Goal: Information Seeking & Learning: Learn about a topic

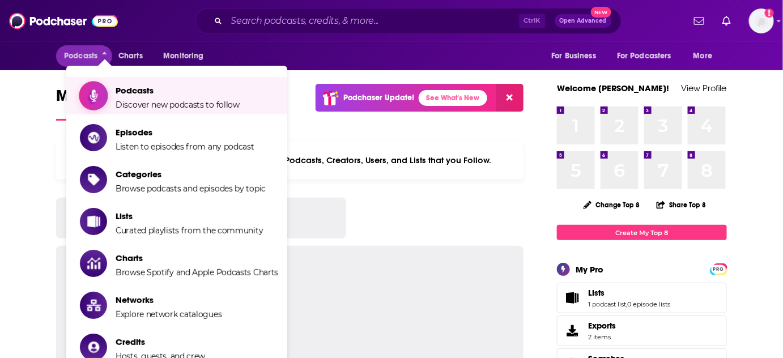
click at [163, 91] on span "Podcasts" at bounding box center [178, 90] width 124 height 11
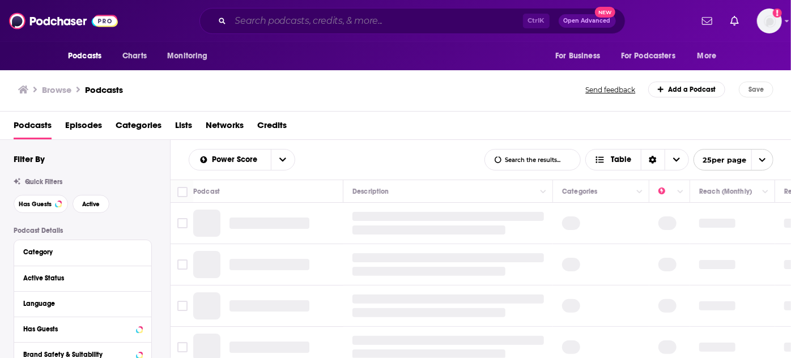
click at [308, 19] on input "Search podcasts, credits, & more..." at bounding box center [377, 21] width 293 height 18
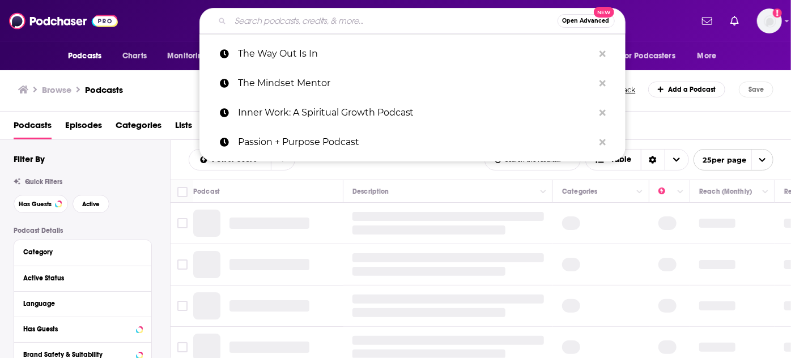
paste input "Dear [PERSON_NAME] ([PERSON_NAME])"
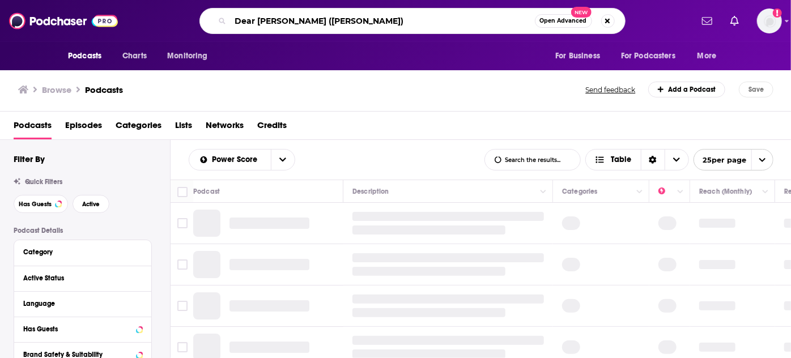
drag, startPoint x: 286, startPoint y: 19, endPoint x: 389, endPoint y: 19, distance: 103.7
click at [389, 19] on input "Dear [PERSON_NAME] ([PERSON_NAME])" at bounding box center [383, 21] width 304 height 18
type input "Dear [PERSON_NAME]"
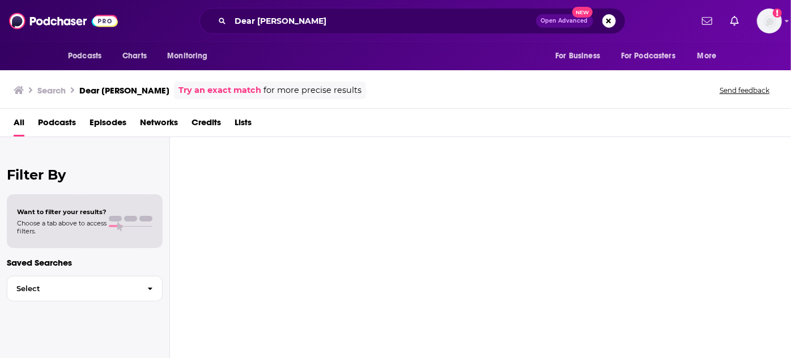
click at [46, 123] on span "Podcasts" at bounding box center [57, 124] width 38 height 23
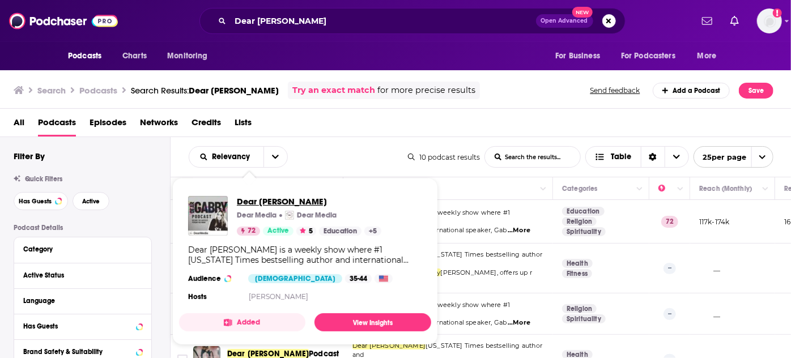
click at [256, 201] on span "Dear [PERSON_NAME]" at bounding box center [309, 201] width 145 height 11
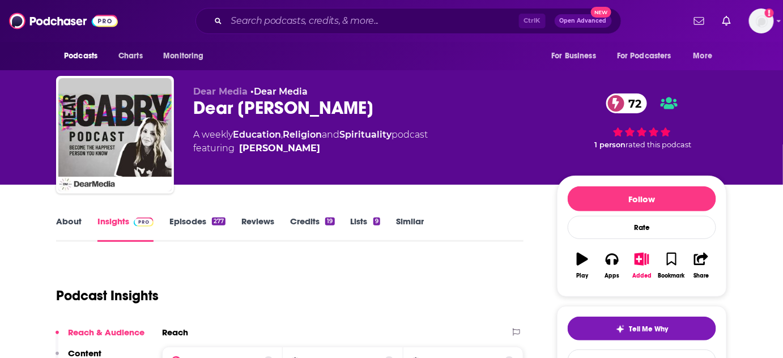
click at [195, 222] on link "Episodes 277" at bounding box center [198, 229] width 56 height 26
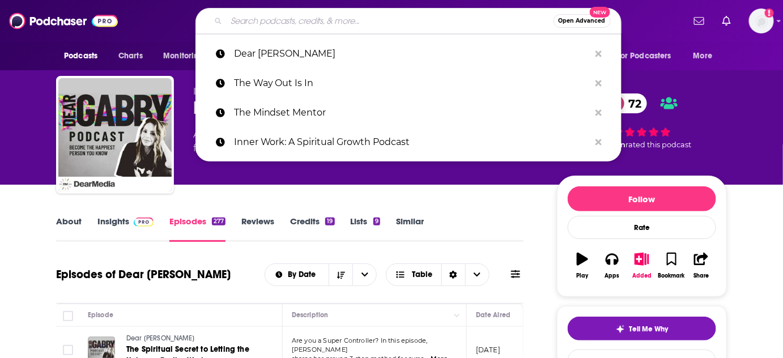
click at [305, 24] on input "Search podcasts, credits, & more..." at bounding box center [390, 21] width 327 height 18
paste input "The [PERSON_NAME] Podcast"
type input "The [PERSON_NAME] Podcast"
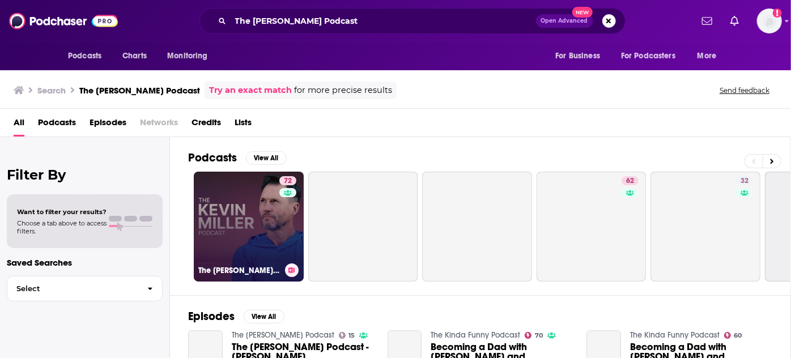
click at [247, 208] on link "72 The [PERSON_NAME] Podcast" at bounding box center [249, 227] width 110 height 110
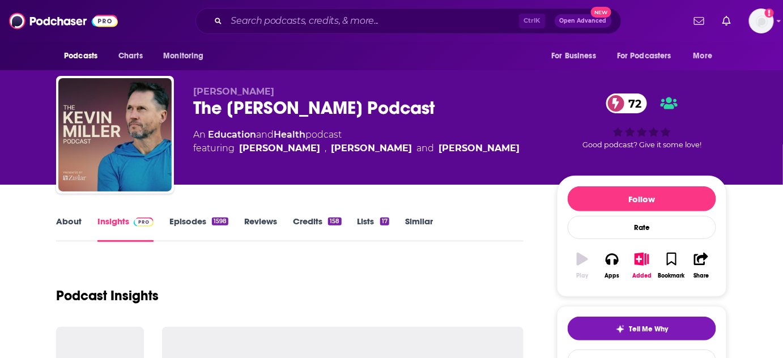
click at [190, 224] on link "Episodes 1598" at bounding box center [199, 229] width 59 height 26
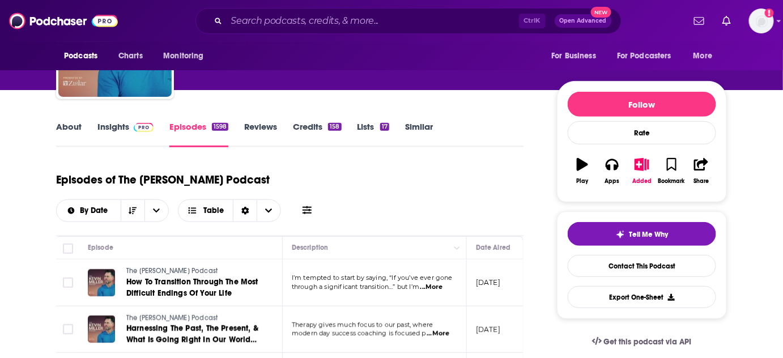
scroll to position [154, 0]
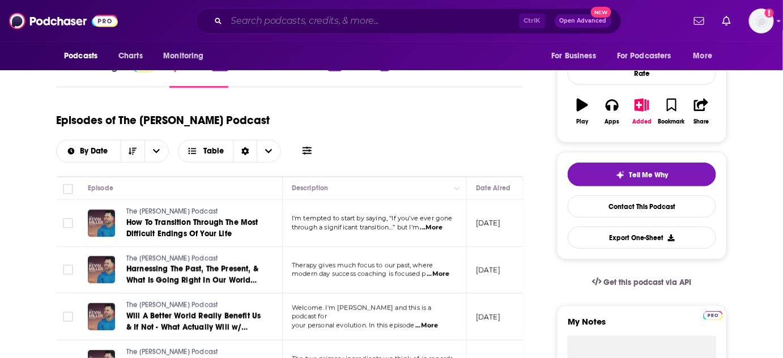
click at [299, 22] on input "Search podcasts, credits, & more..." at bounding box center [373, 21] width 293 height 18
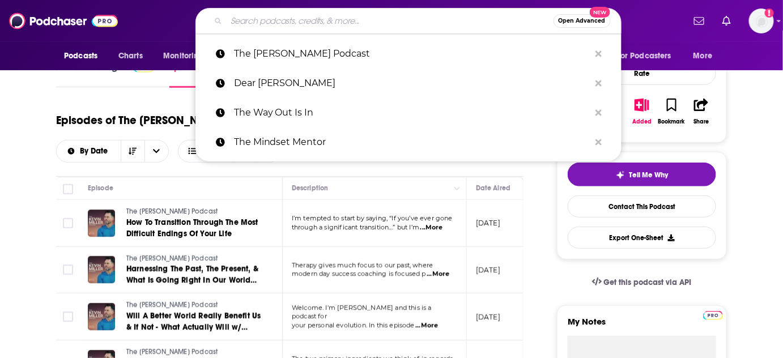
paste input "[PERSON_NAME] Pretty Intense Podcast"
type input "[PERSON_NAME] Pretty Intense Podcast"
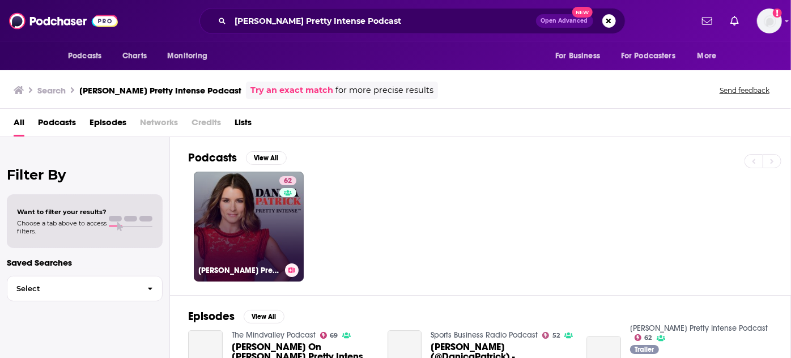
click at [252, 204] on link "62 [PERSON_NAME] Pretty Intense Podcast" at bounding box center [249, 227] width 110 height 110
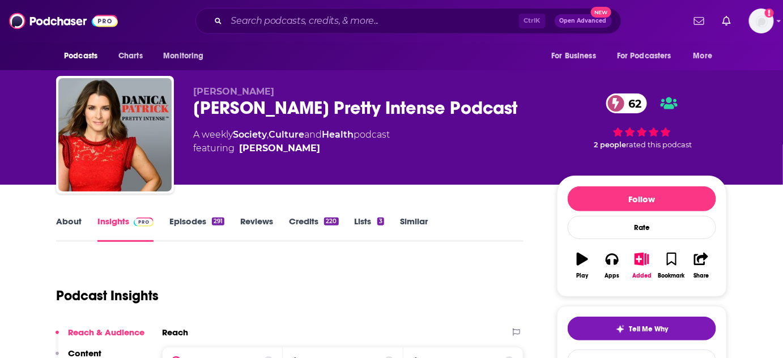
click at [196, 219] on link "Episodes 291" at bounding box center [197, 229] width 55 height 26
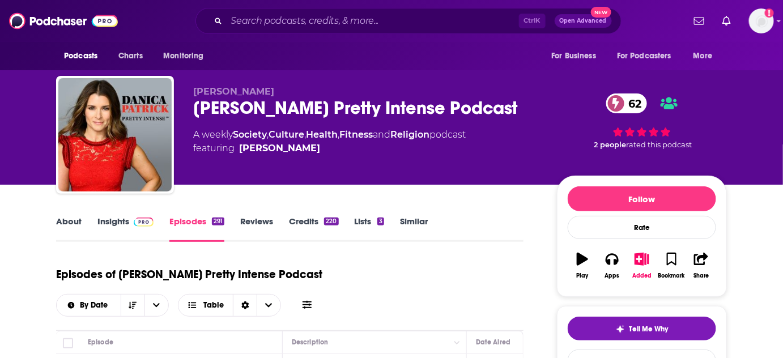
click at [379, 101] on div "[PERSON_NAME] Pretty Intense Podcast 62" at bounding box center [366, 108] width 346 height 22
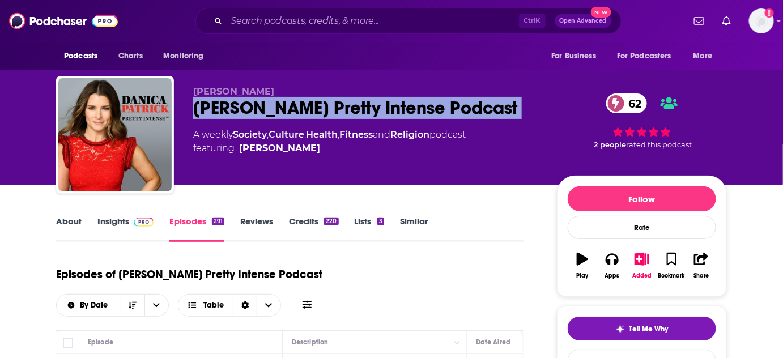
click at [379, 101] on div "[PERSON_NAME] Pretty Intense Podcast 62" at bounding box center [366, 108] width 346 height 22
copy div "[PERSON_NAME] Pretty Intense Podcast 62"
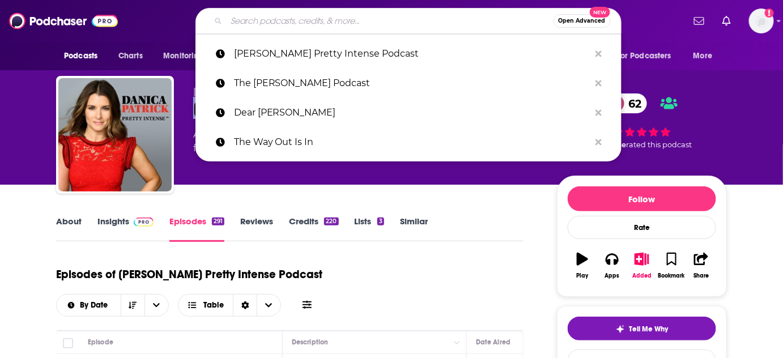
click at [316, 23] on input "Search podcasts, credits, & more..." at bounding box center [390, 21] width 327 height 18
paste input "Soul Boom ([PERSON_NAME])"
type input "Soul Boom ([PERSON_NAME])"
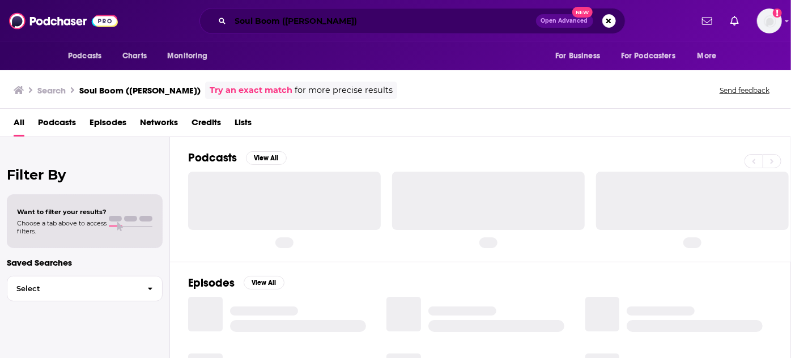
click at [312, 17] on input "Soul Boom ([PERSON_NAME])" at bounding box center [384, 21] width 306 height 18
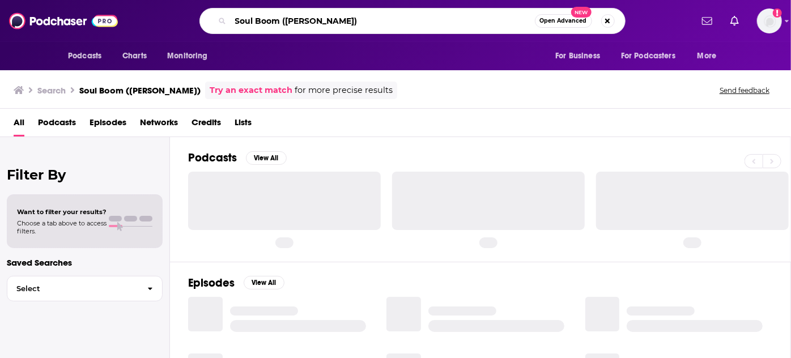
drag, startPoint x: 279, startPoint y: 24, endPoint x: 418, endPoint y: 29, distance: 138.4
click at [418, 29] on input "Soul Boom ([PERSON_NAME])" at bounding box center [383, 21] width 304 height 18
type input "Soul Boom"
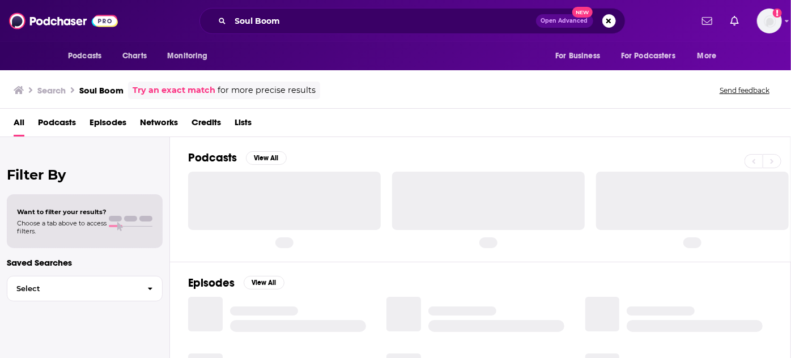
click at [58, 125] on span "Podcasts" at bounding box center [57, 124] width 38 height 23
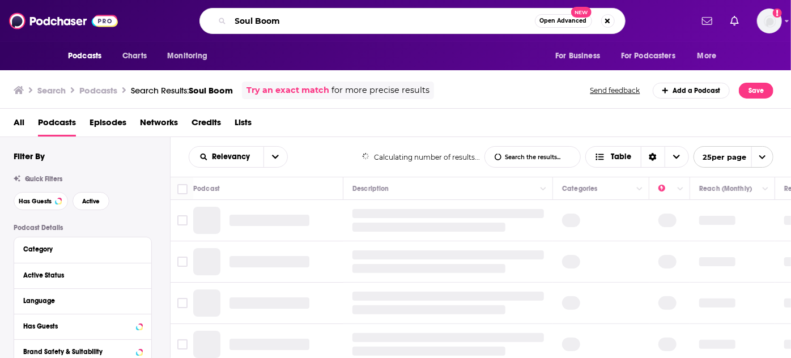
click at [295, 22] on input "Soul Boom" at bounding box center [383, 21] width 304 height 18
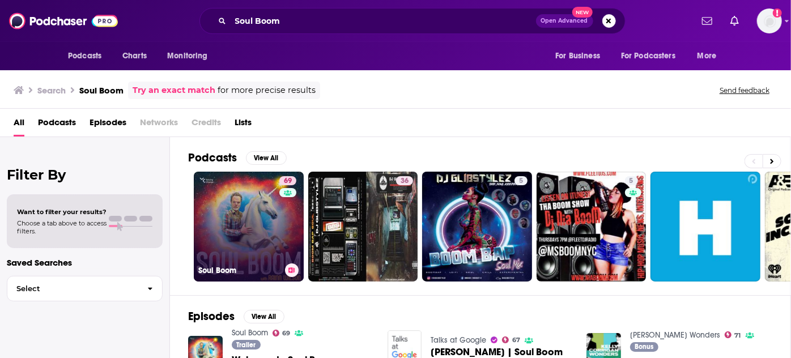
click at [254, 219] on link "69 Soul Boom" at bounding box center [249, 227] width 110 height 110
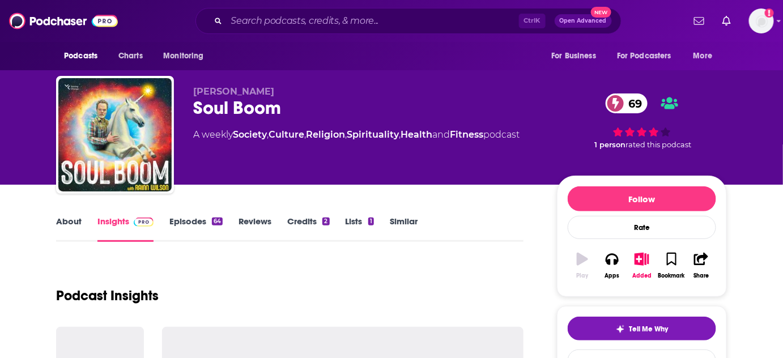
click at [186, 219] on link "Episodes 64" at bounding box center [196, 229] width 53 height 26
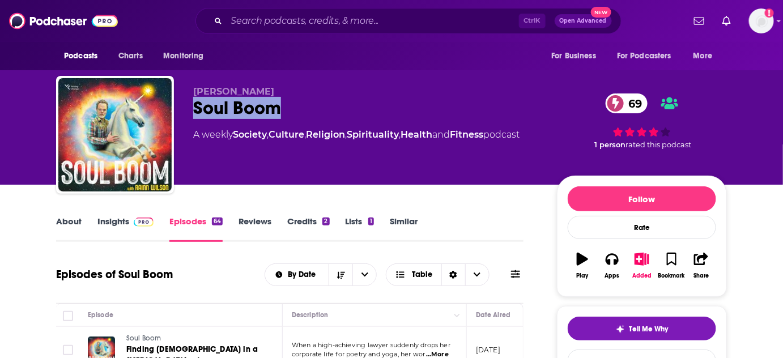
drag, startPoint x: 284, startPoint y: 104, endPoint x: 195, endPoint y: 100, distance: 89.1
click at [195, 100] on div "Soul Boom 69" at bounding box center [366, 108] width 346 height 22
copy h2 "Soul Boom"
click at [315, 26] on input "Search podcasts, credits, & more..." at bounding box center [373, 21] width 293 height 18
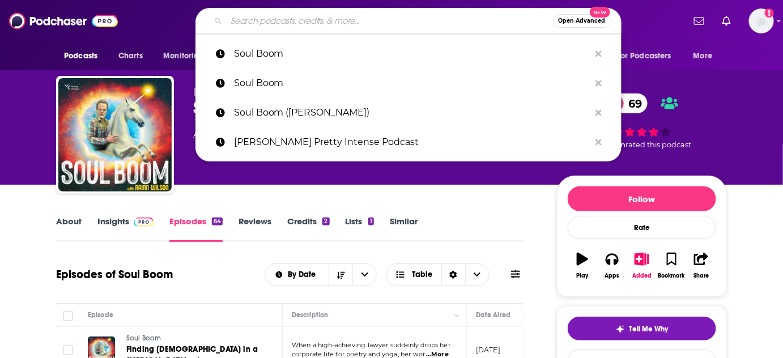
paste input "Passion Struck with [PERSON_NAME]"
type input "Passion Struck with [PERSON_NAME]"
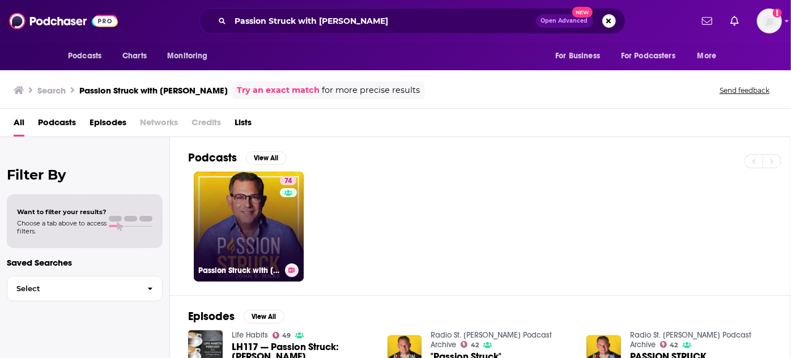
click at [268, 246] on link "74 Passion Struck with [PERSON_NAME]" at bounding box center [249, 227] width 110 height 110
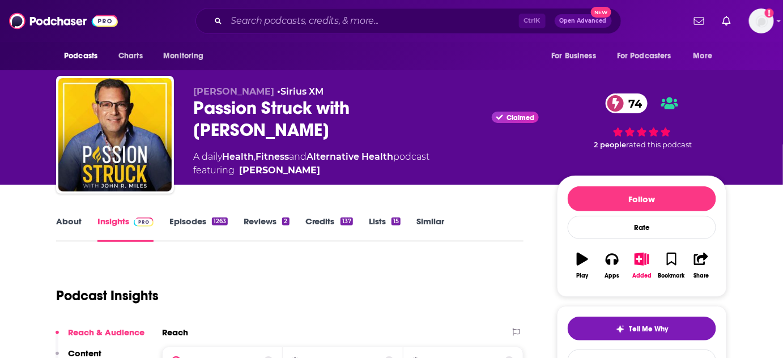
click at [199, 218] on link "Episodes 1263" at bounding box center [199, 229] width 58 height 26
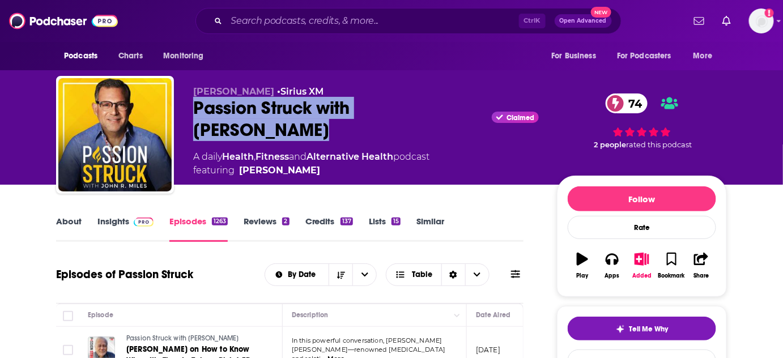
drag, startPoint x: 465, startPoint y: 108, endPoint x: 193, endPoint y: 115, distance: 272.2
click at [193, 115] on div "Passion Struck with [PERSON_NAME] Claimed 74" at bounding box center [366, 119] width 346 height 44
copy h2 "Passion Struck with [PERSON_NAME]"
